Goal: Information Seeking & Learning: Learn about a topic

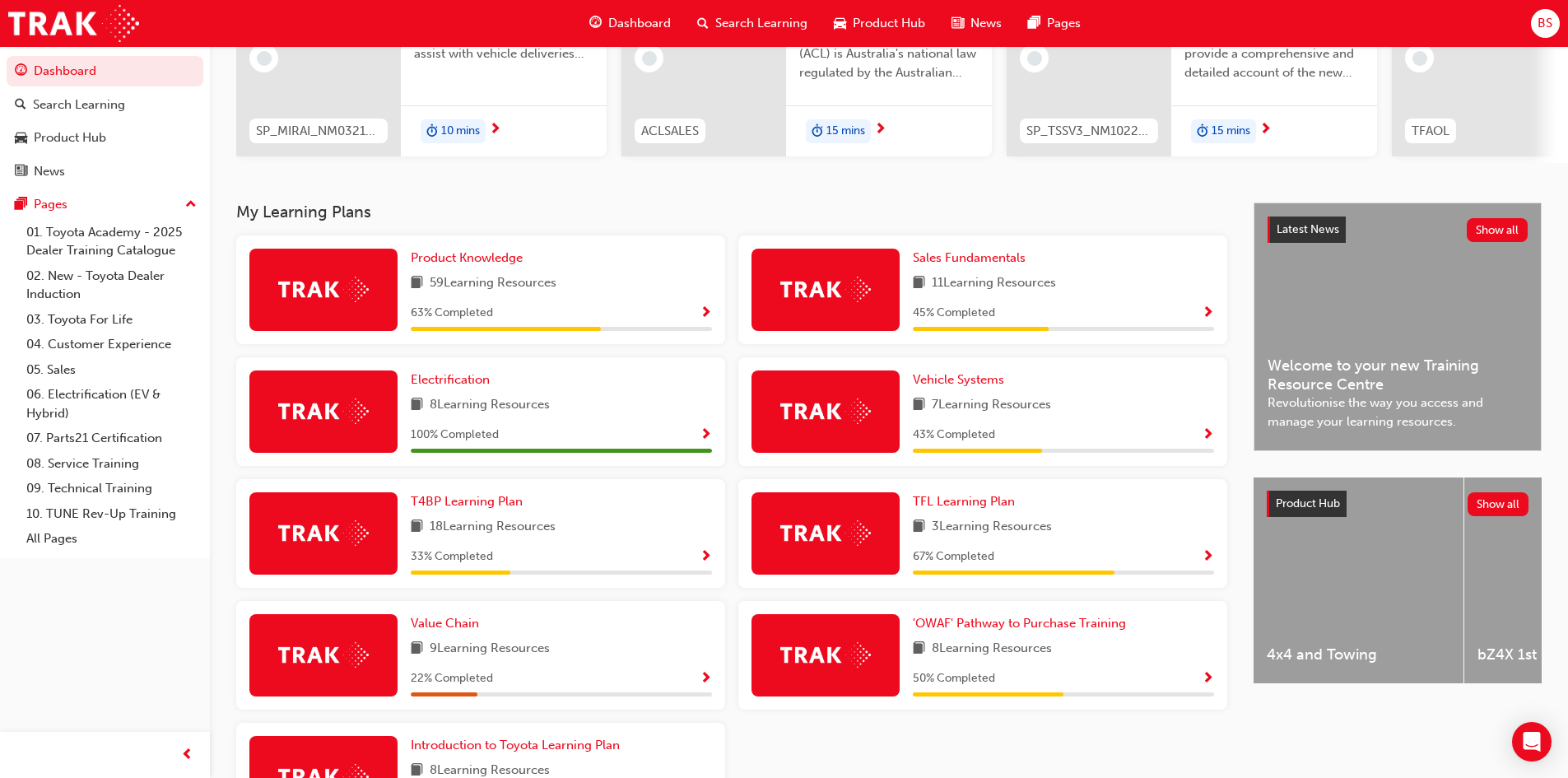
scroll to position [193, 0]
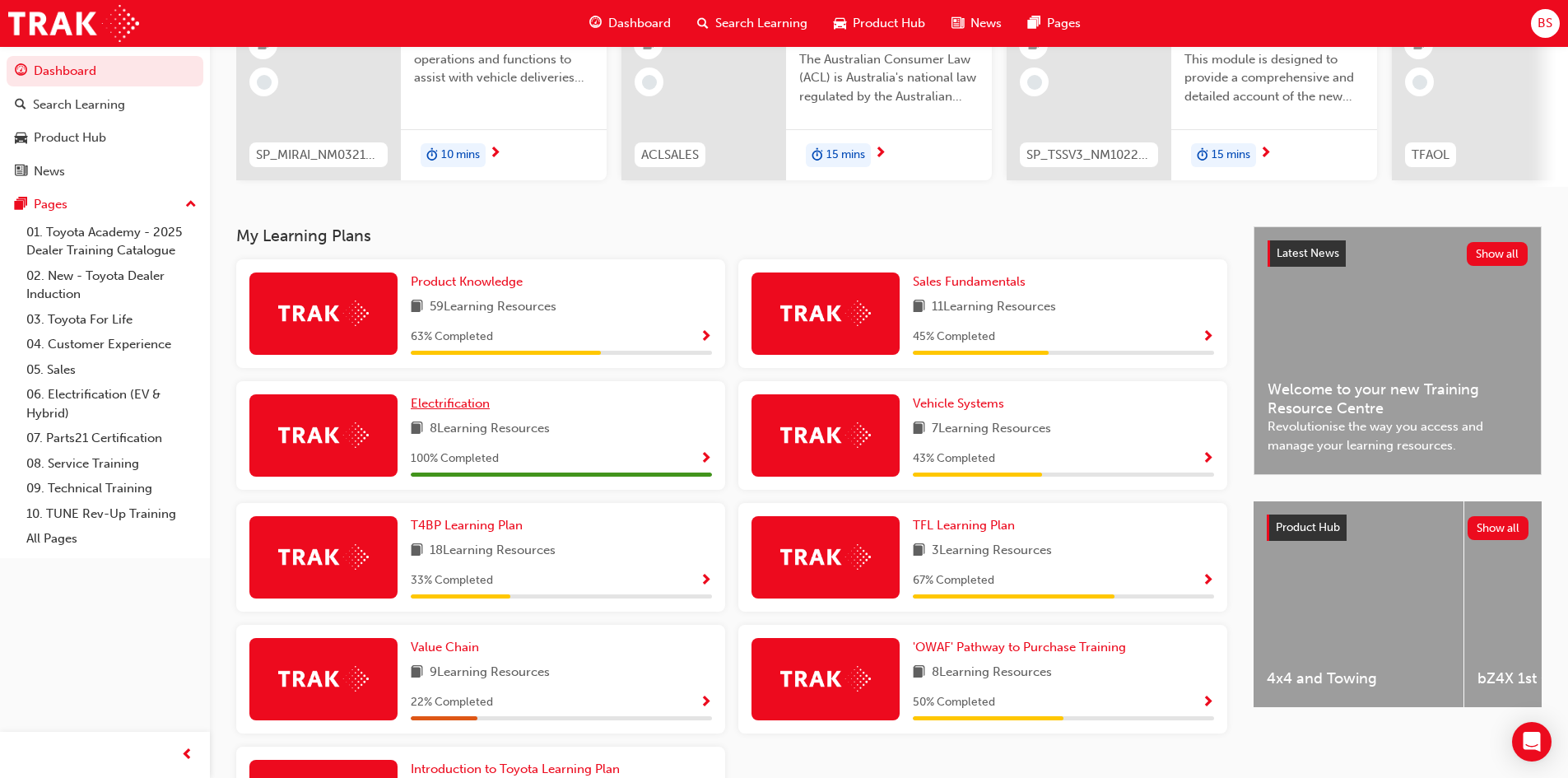
click at [462, 407] on span "Electrification" at bounding box center [450, 403] width 79 height 14
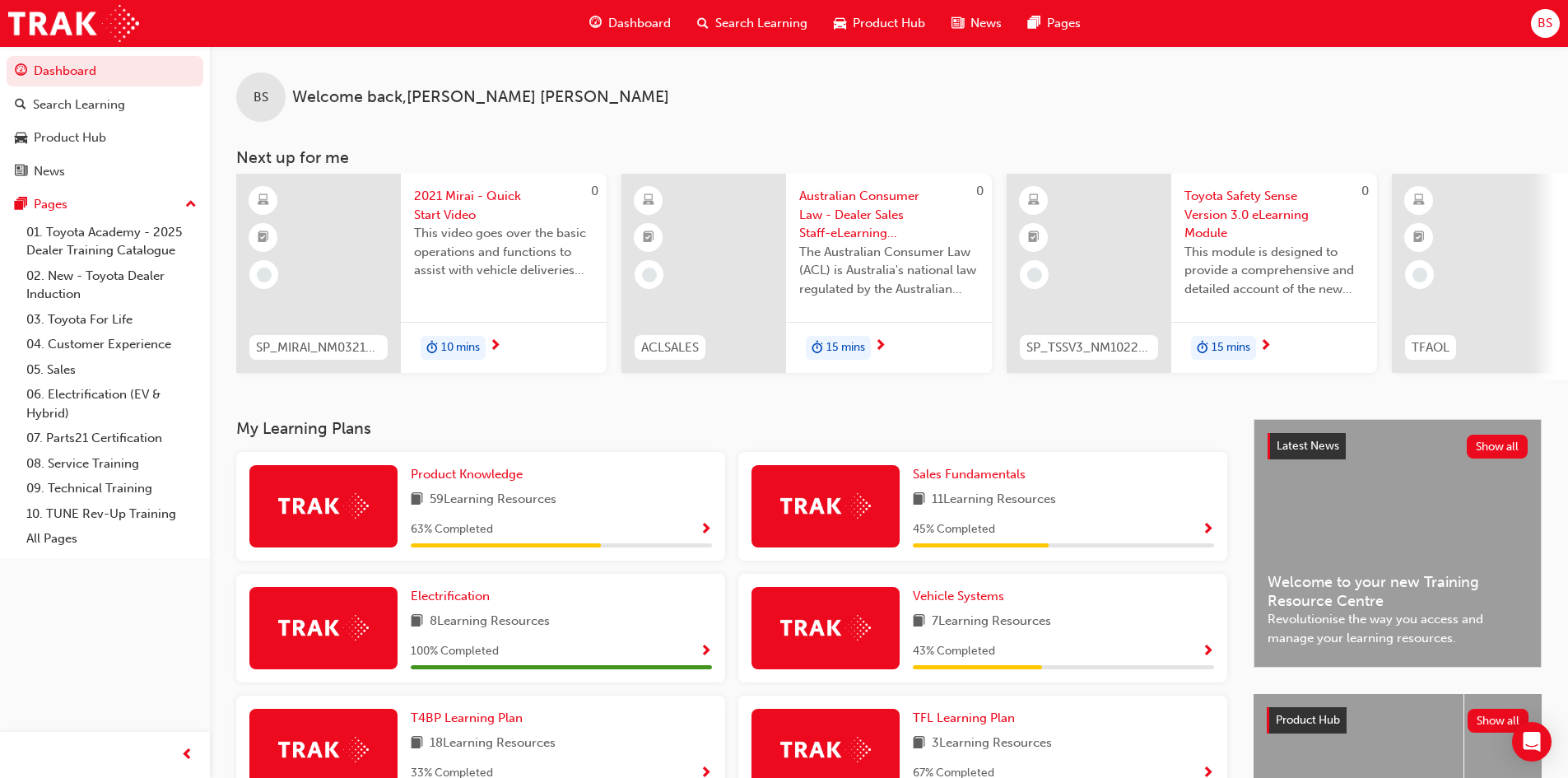
click at [752, 16] on span "Search Learning" at bounding box center [762, 23] width 92 height 19
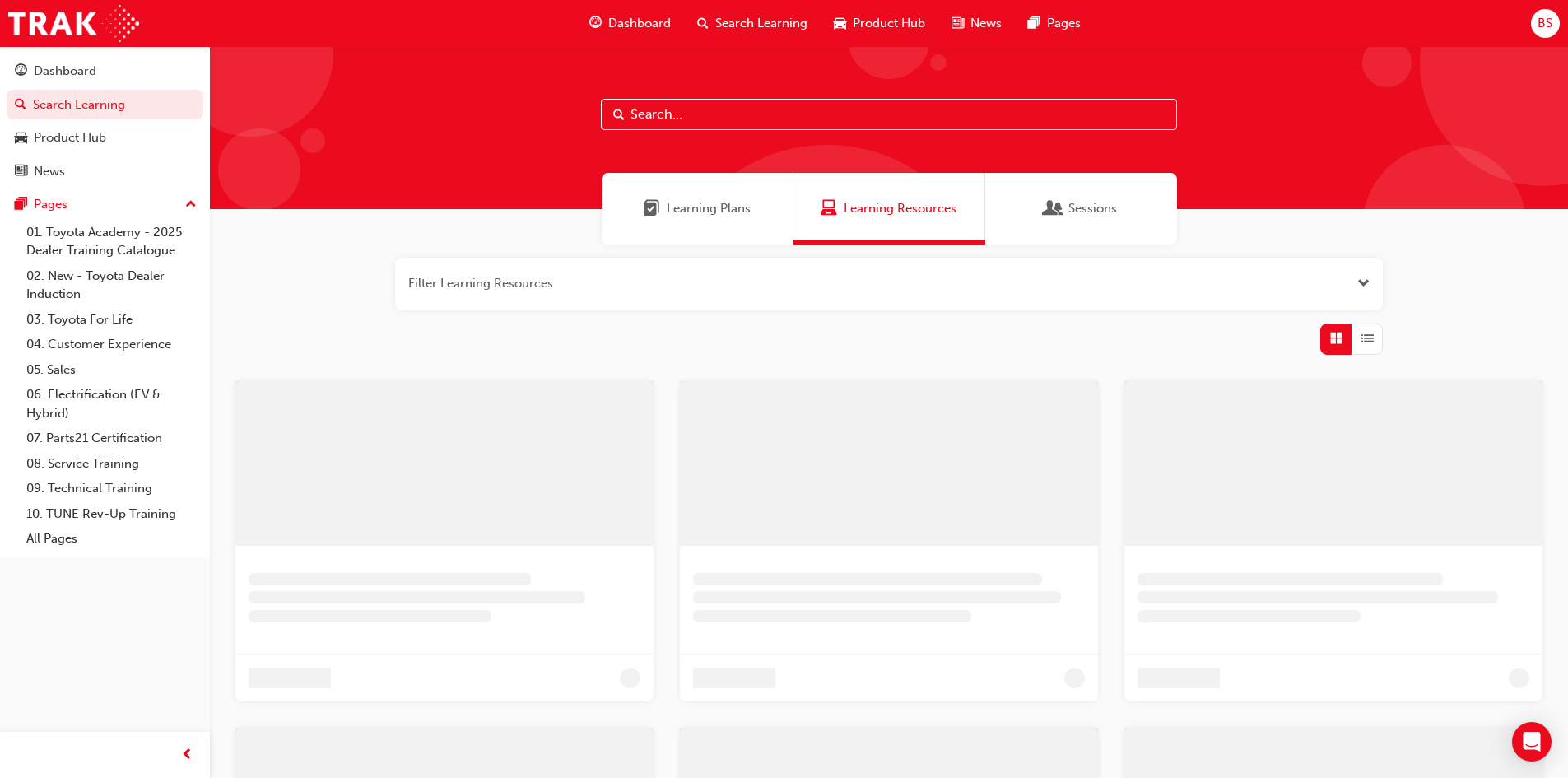
click at [654, 109] on input "text" at bounding box center [889, 114] width 576 height 32
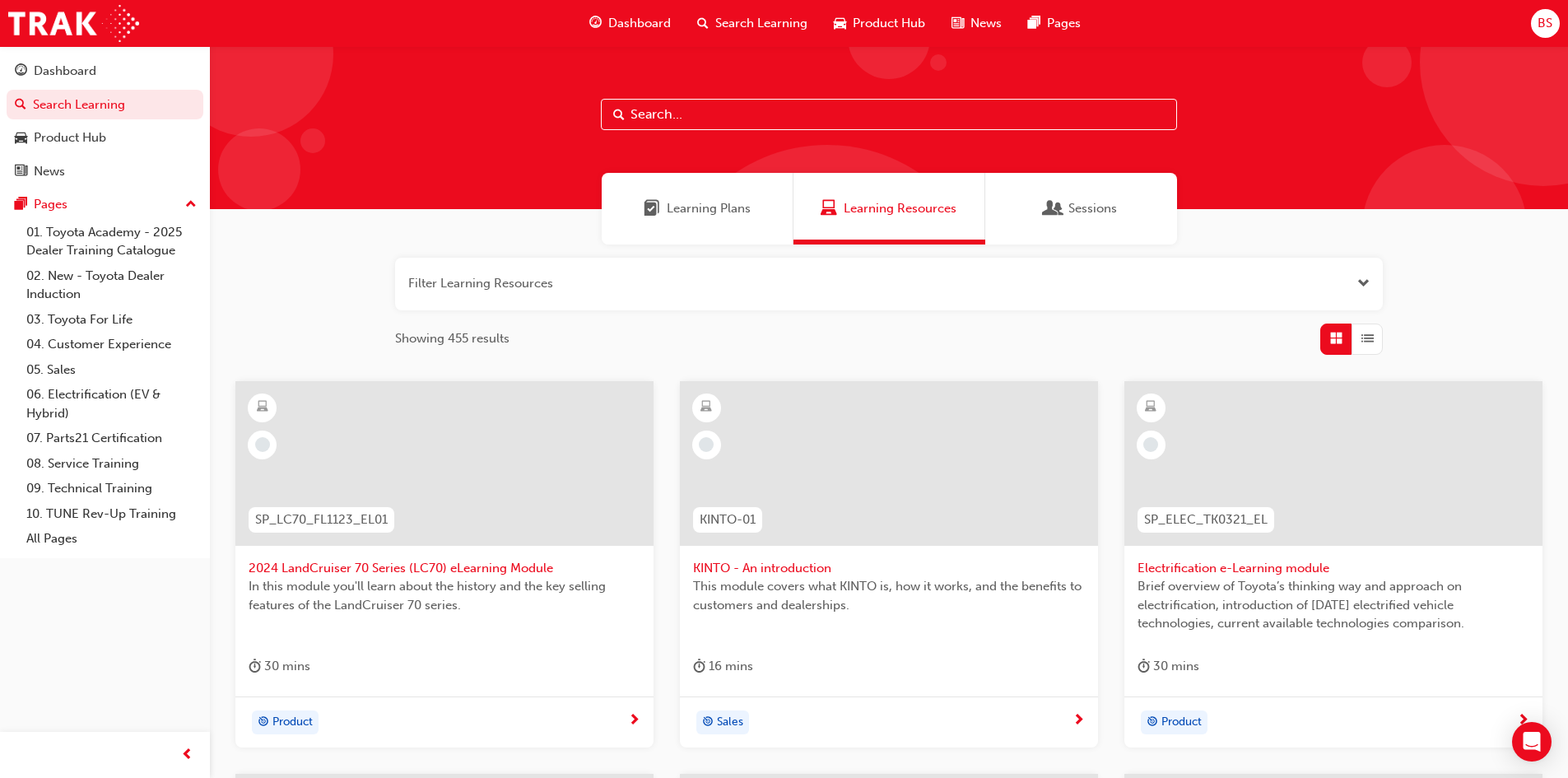
paste input "SP_TOYPHEVBASICS_EL"
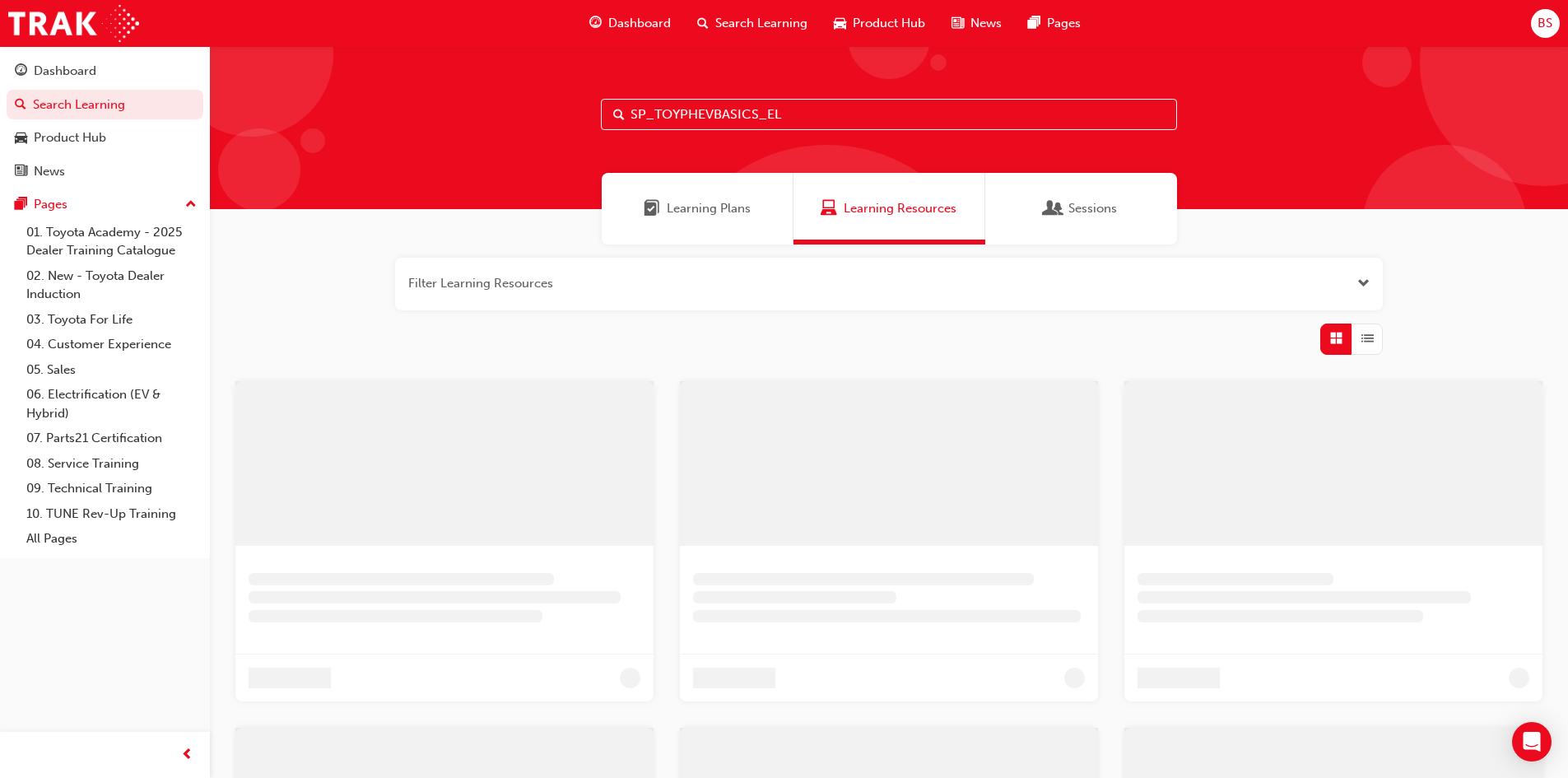
type input "SP_TOYPHEVBASICS_EL"
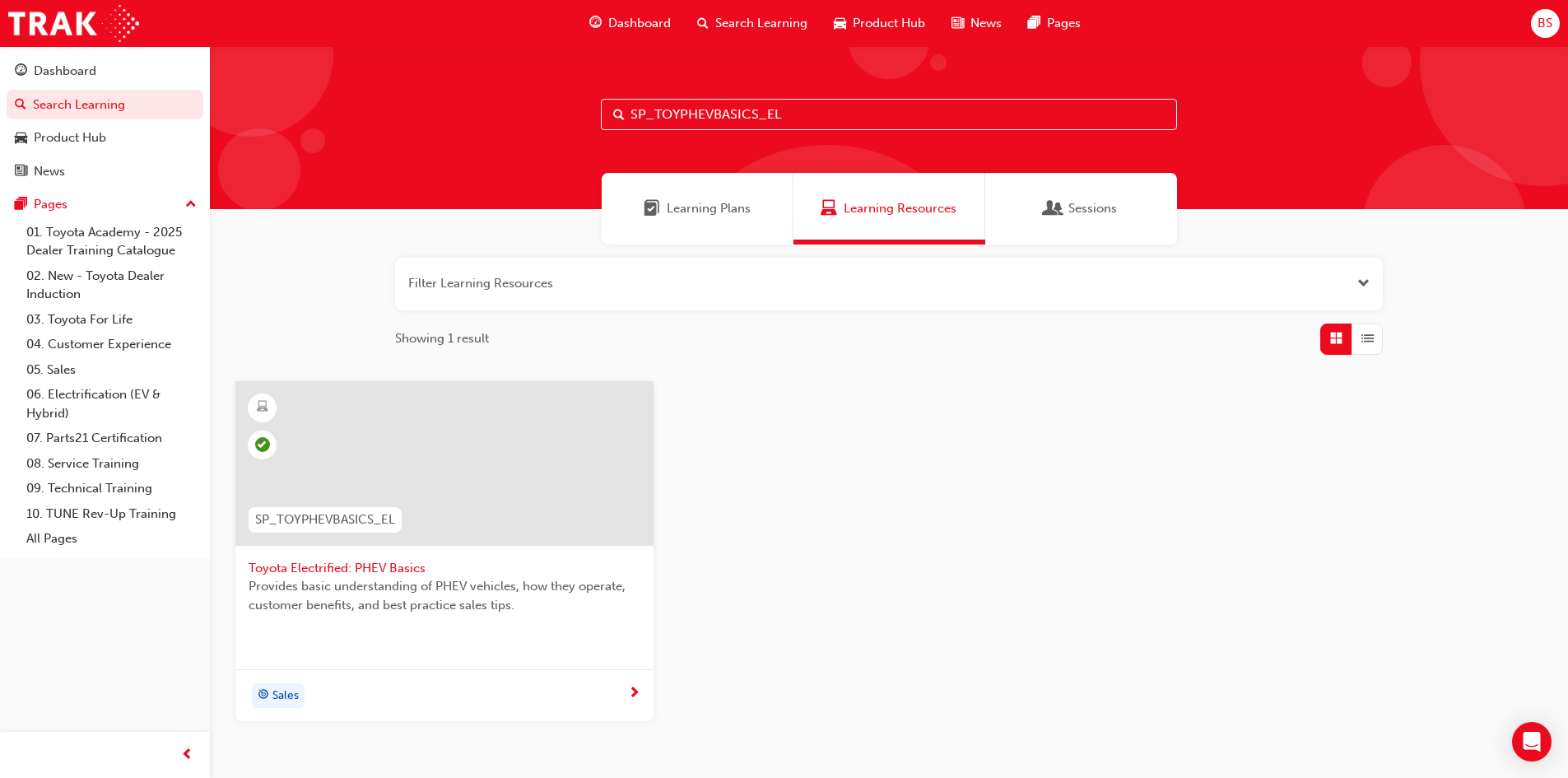
click at [342, 568] on span "Toyota Electrified: PHEV Basics" at bounding box center [444, 568] width 392 height 19
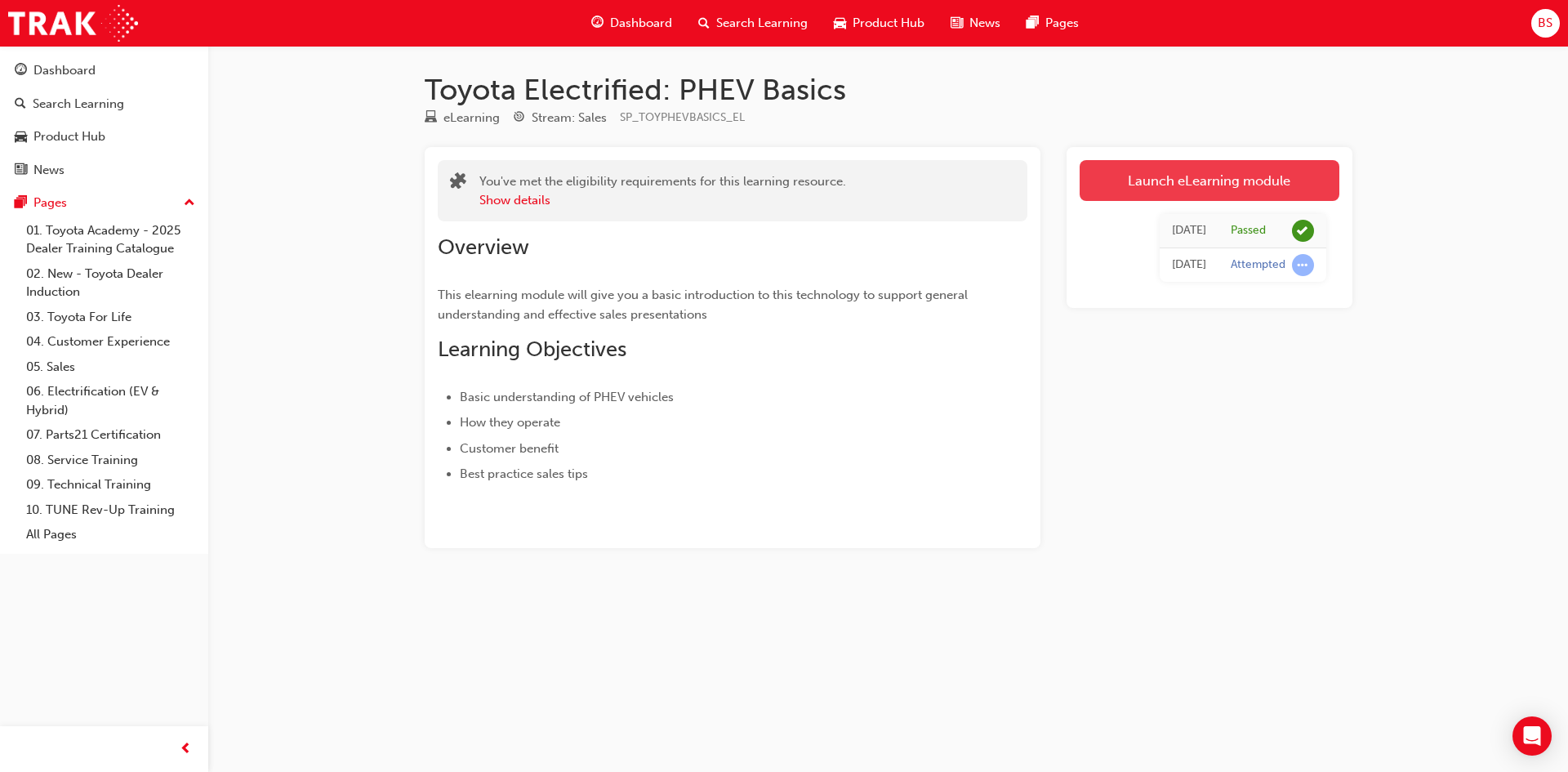
click at [1167, 183] on link "Launch eLearning module" at bounding box center [1209, 180] width 260 height 40
click at [1172, 183] on link "Launch eLearning module" at bounding box center [1209, 180] width 260 height 40
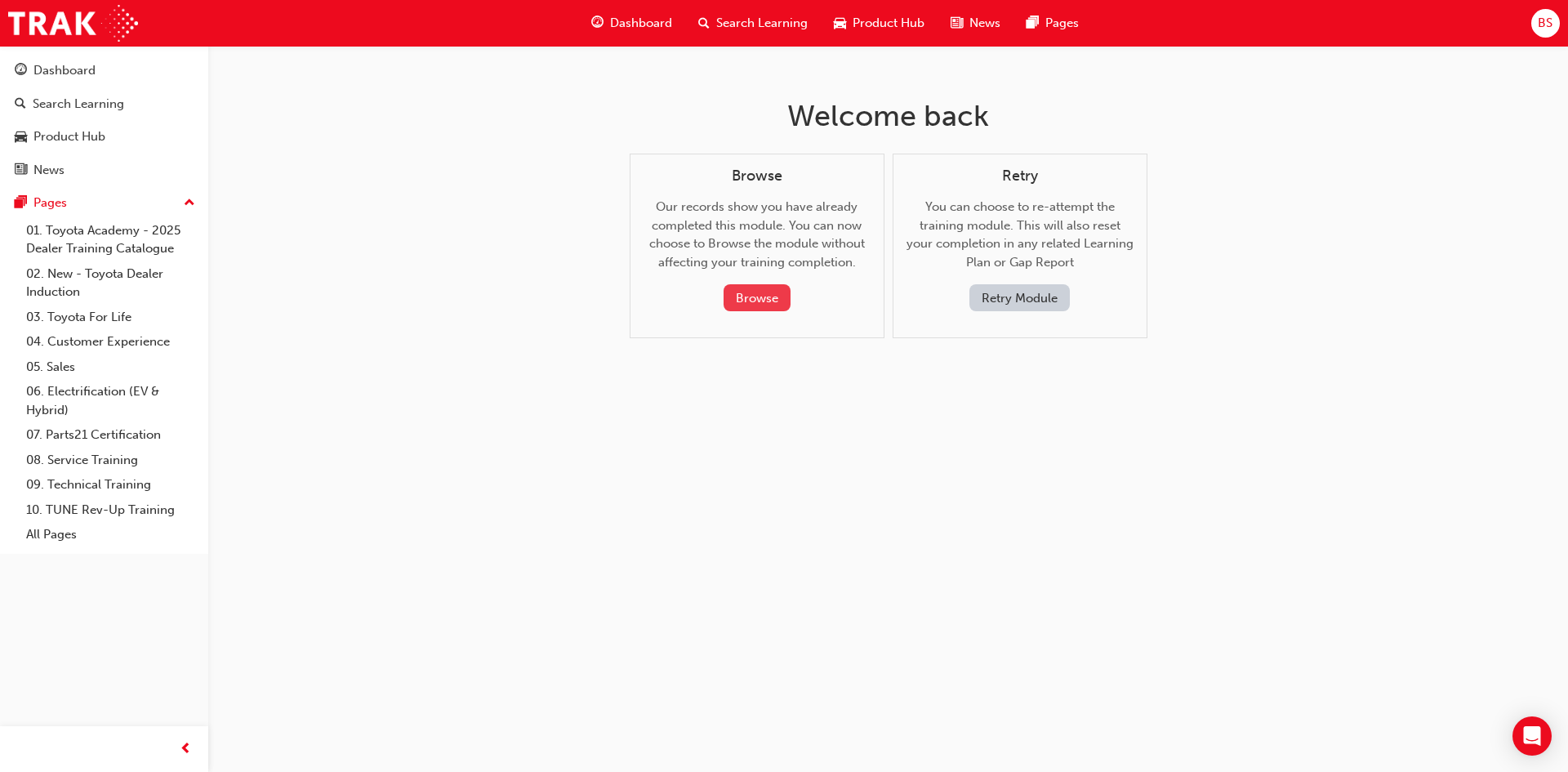
click at [749, 297] on button "Browse" at bounding box center [757, 297] width 67 height 27
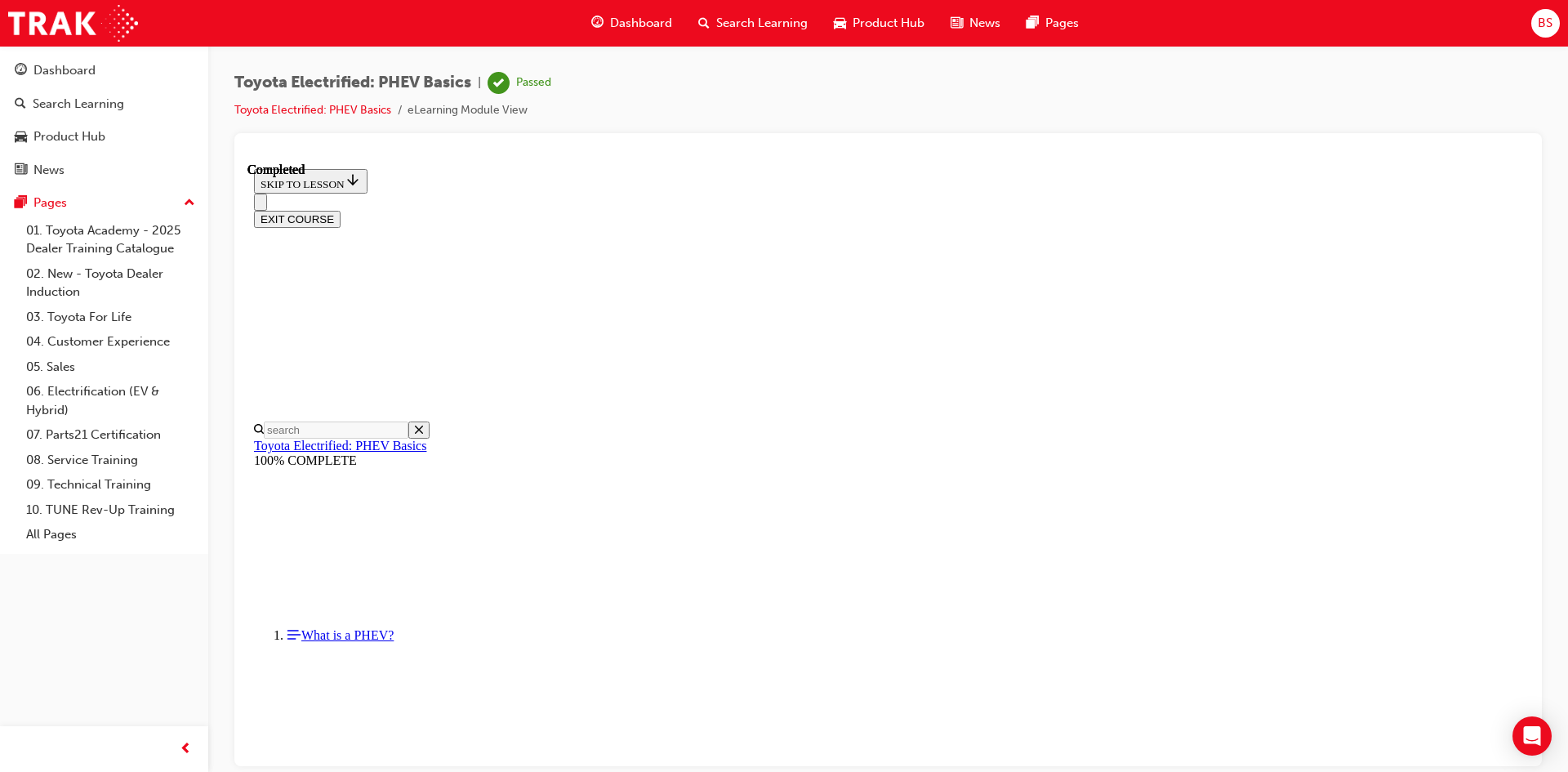
scroll to position [130, 0]
